Goal: Task Accomplishment & Management: Complete application form

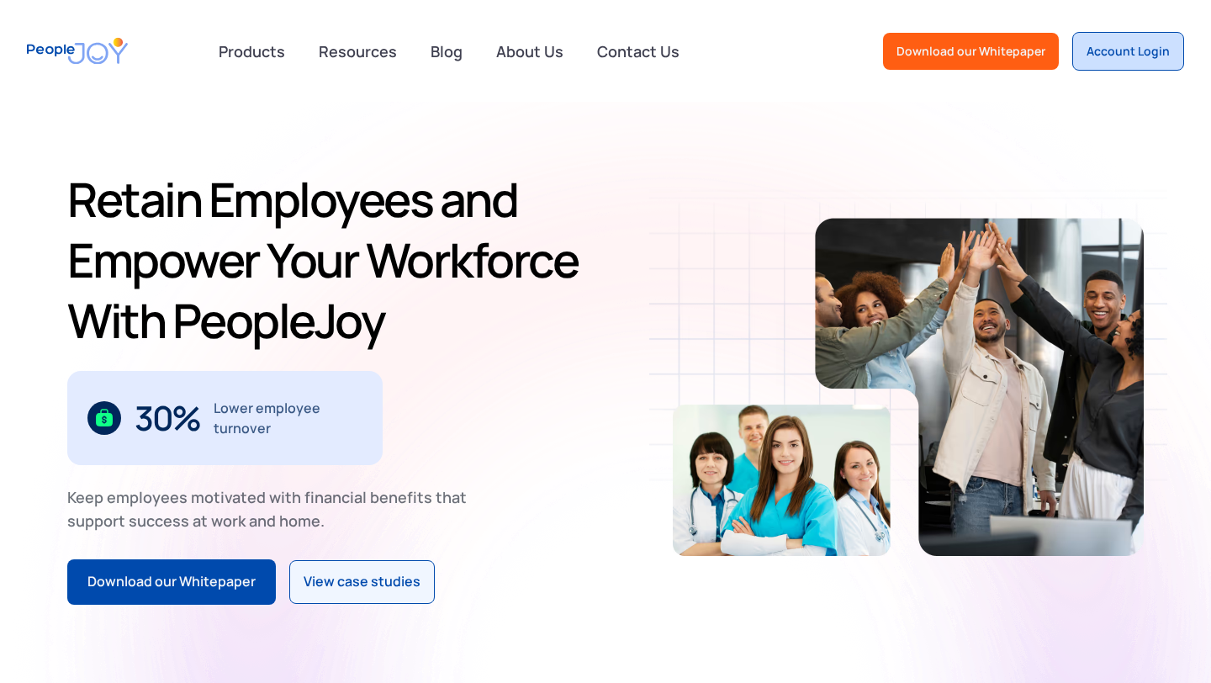
click at [1126, 51] on div "Account Login" at bounding box center [1128, 51] width 83 height 17
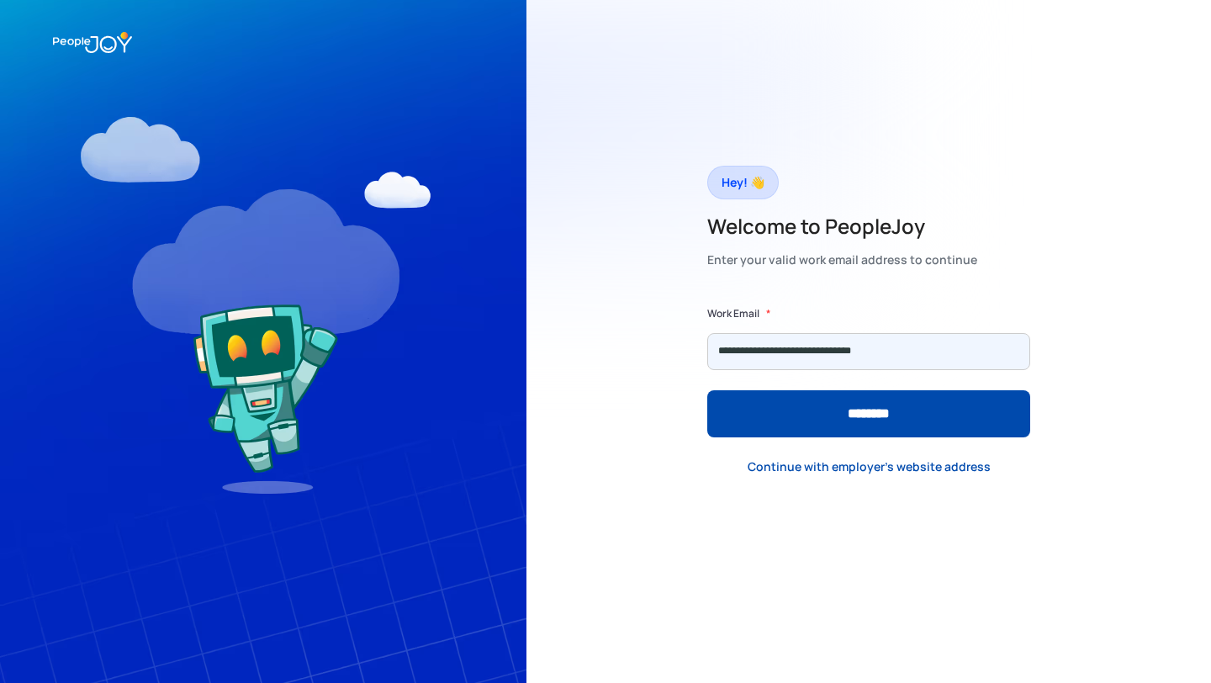
type input "**********"
click at [707, 390] on input "********" at bounding box center [868, 413] width 323 height 47
